Goal: Task Accomplishment & Management: Manage account settings

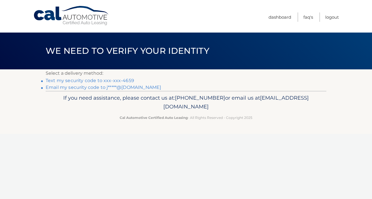
click at [56, 77] on li "Text my security code to xxx-xxx-4659" at bounding box center [186, 80] width 281 height 7
click at [57, 80] on link "Text my security code to xxx-xxx-4659" at bounding box center [90, 80] width 88 height 5
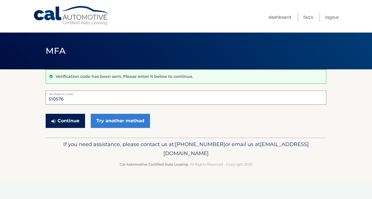
type input "510576"
click at [67, 121] on button "Continue" at bounding box center [65, 121] width 39 height 14
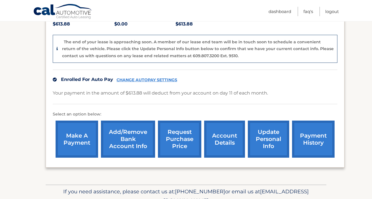
scroll to position [139, 0]
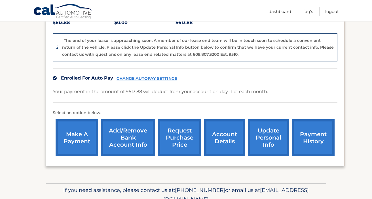
click at [216, 124] on link "account details" at bounding box center [224, 137] width 41 height 37
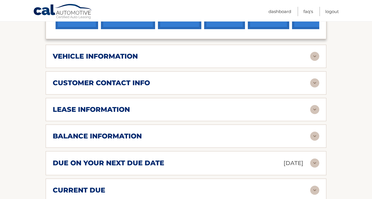
scroll to position [256, 0]
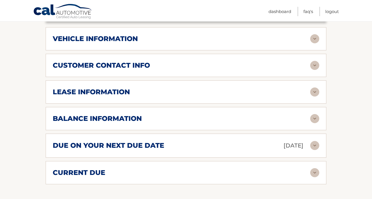
click at [316, 88] on img at bounding box center [314, 92] width 9 height 9
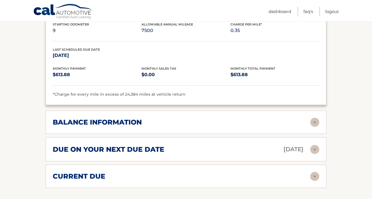
scroll to position [362, 0]
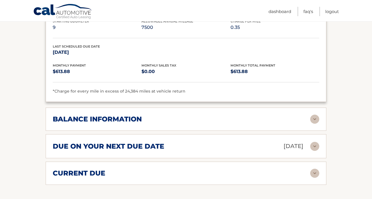
click at [311, 169] on img at bounding box center [314, 173] width 9 height 9
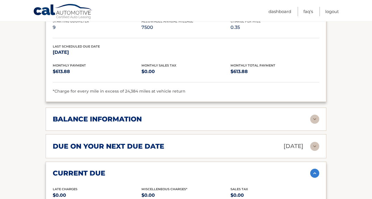
click at [313, 115] on img at bounding box center [314, 119] width 9 height 9
